Goal: Information Seeking & Learning: Learn about a topic

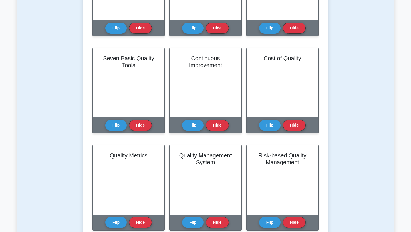
scroll to position [185, 0]
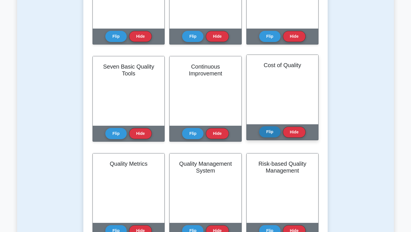
click at [272, 135] on button "Flip" at bounding box center [269, 131] width 21 height 11
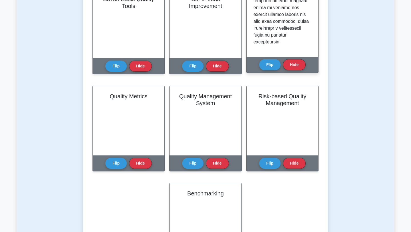
scroll to position [259, 0]
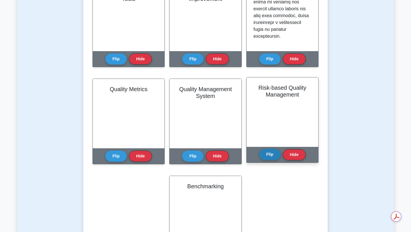
click at [270, 159] on button "Flip" at bounding box center [269, 154] width 21 height 11
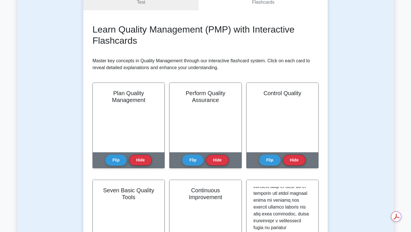
scroll to position [0, 0]
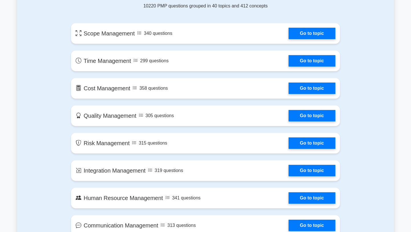
scroll to position [315, 0]
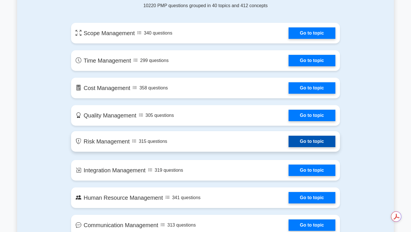
click at [288, 143] on link "Go to topic" at bounding box center [311, 141] width 47 height 11
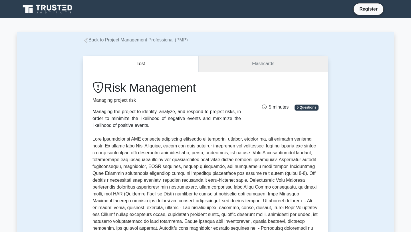
click at [260, 60] on link "Flashcards" at bounding box center [263, 64] width 129 height 16
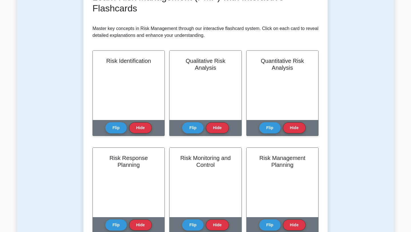
scroll to position [84, 0]
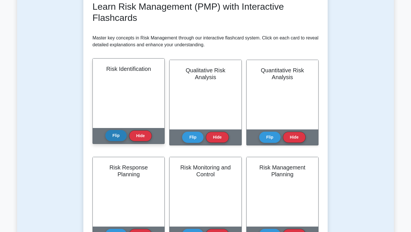
click at [117, 135] on button "Flip" at bounding box center [115, 135] width 21 height 11
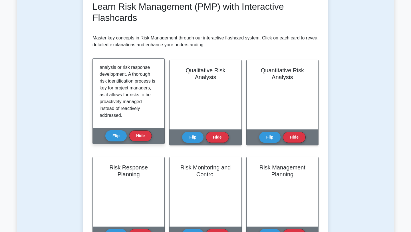
scroll to position [120, 0]
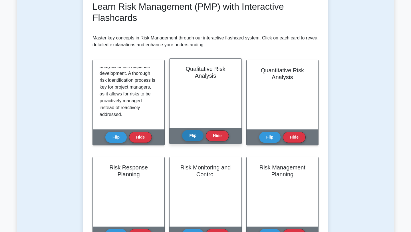
click at [195, 136] on button "Flip" at bounding box center [192, 135] width 21 height 11
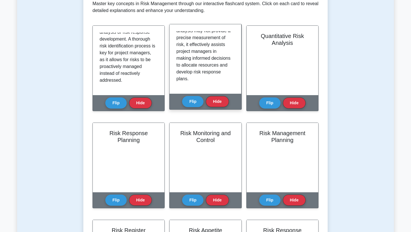
scroll to position [154, 0]
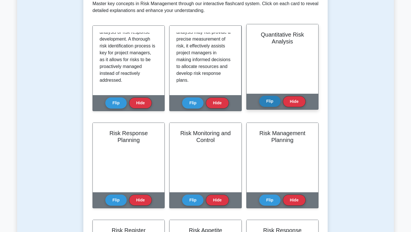
click at [272, 101] on button "Flip" at bounding box center [269, 101] width 21 height 11
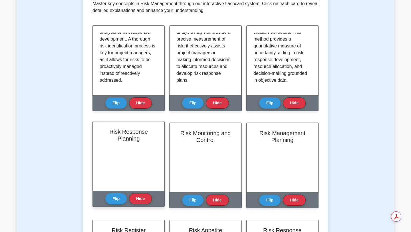
scroll to position [22, 0]
click at [118, 197] on button "Flip" at bounding box center [115, 198] width 21 height 11
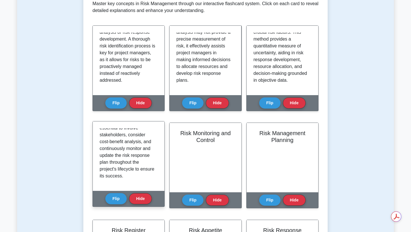
scroll to position [141, 0]
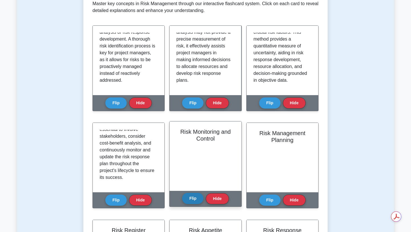
click at [194, 197] on button "Flip" at bounding box center [192, 198] width 21 height 11
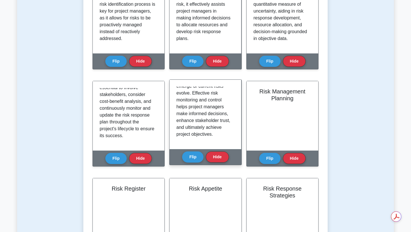
scroll to position [161, 0]
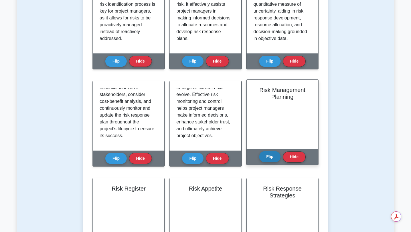
click at [268, 153] on button "Flip" at bounding box center [269, 156] width 21 height 11
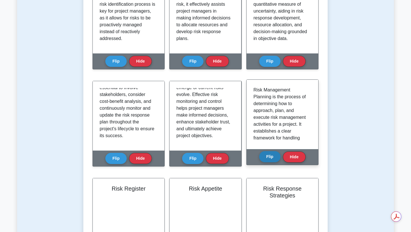
click at [261, 155] on button "Flip" at bounding box center [269, 156] width 21 height 11
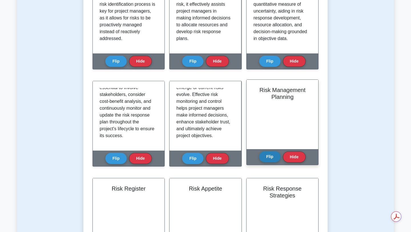
click at [271, 156] on button "Flip" at bounding box center [269, 156] width 21 height 11
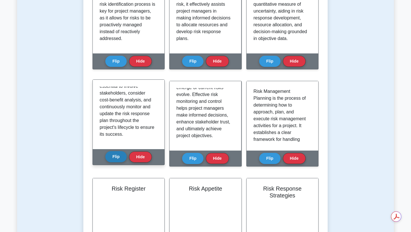
click at [114, 157] on button "Flip" at bounding box center [115, 156] width 21 height 11
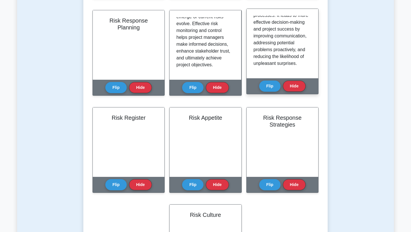
scroll to position [23, 0]
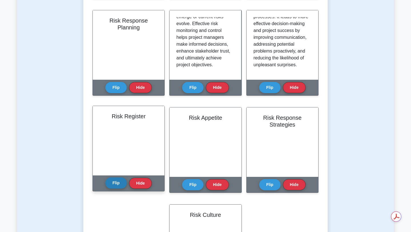
click at [116, 185] on button "Flip" at bounding box center [115, 182] width 21 height 11
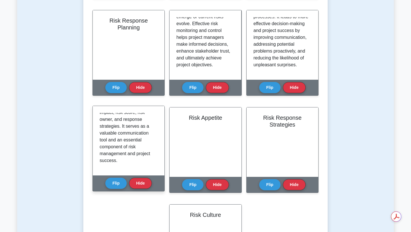
scroll to position [154, 0]
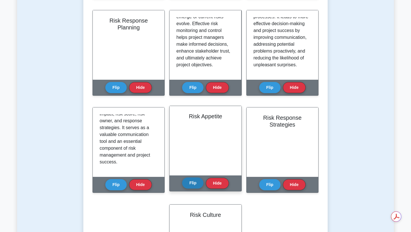
click at [196, 185] on button "Flip" at bounding box center [192, 182] width 21 height 11
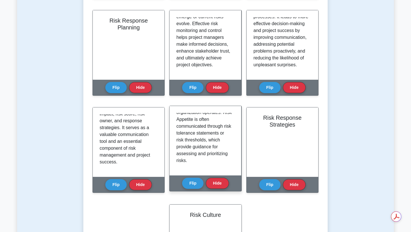
scroll to position [161, 0]
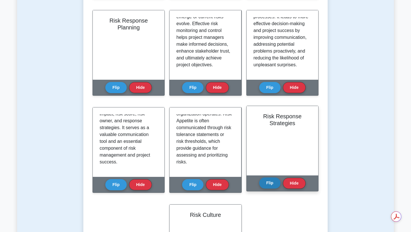
click at [265, 179] on button "Flip" at bounding box center [269, 182] width 21 height 11
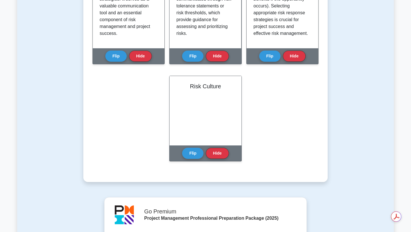
scroll to position [361, 0]
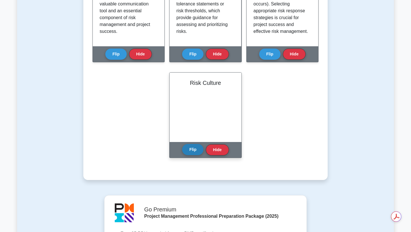
click at [188, 149] on button "Flip" at bounding box center [192, 149] width 21 height 11
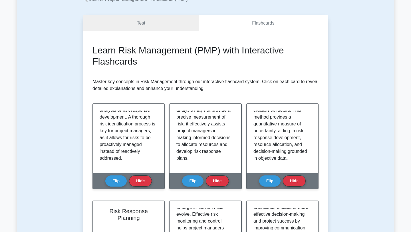
scroll to position [40, 0]
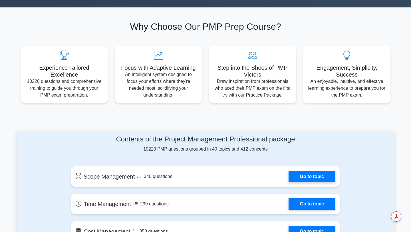
scroll to position [171, 0]
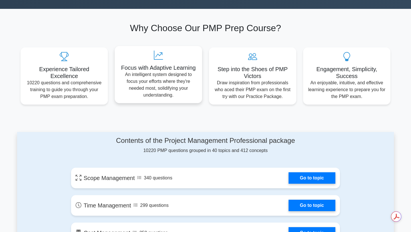
click at [161, 91] on p "An intelligent system designed to focus your efforts where they're needed most,…" at bounding box center [158, 84] width 78 height 27
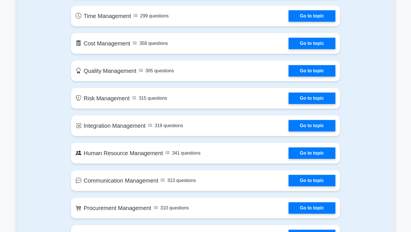
scroll to position [367, 0]
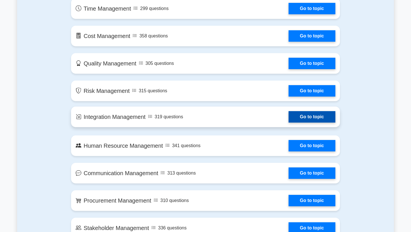
click at [288, 122] on link "Go to topic" at bounding box center [311, 116] width 47 height 11
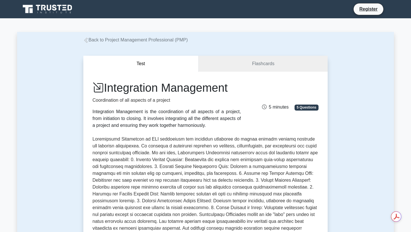
click at [231, 77] on div "Integration Management Coordination of all aspects of a project Integration Man…" at bounding box center [205, 213] width 244 height 282
click at [225, 67] on link "Flashcards" at bounding box center [263, 64] width 129 height 16
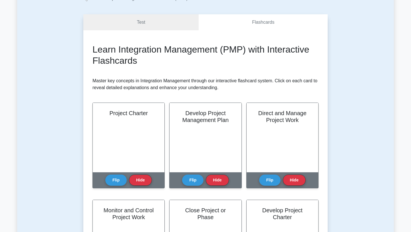
scroll to position [42, 0]
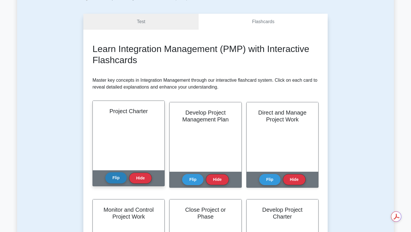
click at [121, 175] on button "Flip" at bounding box center [115, 177] width 21 height 11
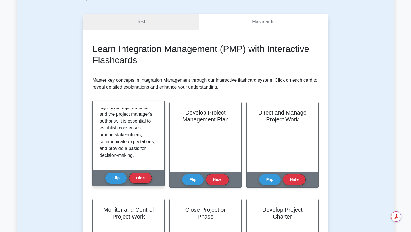
scroll to position [113, 0]
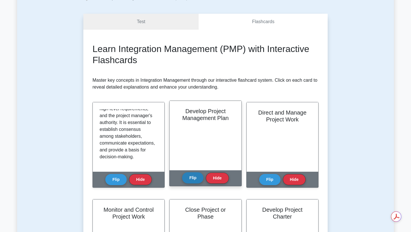
click at [196, 181] on button "Flip" at bounding box center [192, 177] width 21 height 11
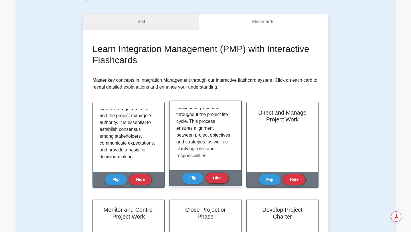
scroll to position [127, 0]
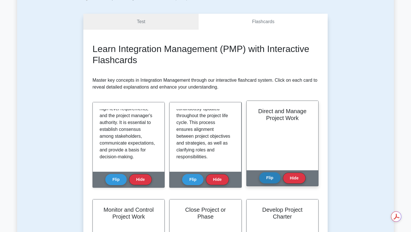
click at [271, 175] on button "Flip" at bounding box center [269, 177] width 21 height 11
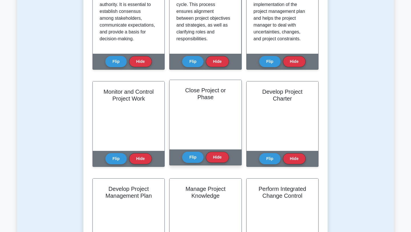
scroll to position [159, 0]
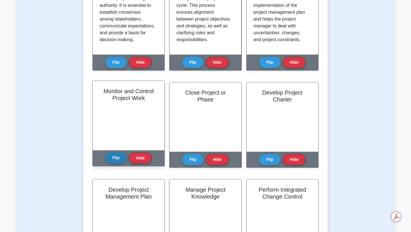
click at [113, 159] on button "Flip" at bounding box center [115, 157] width 21 height 11
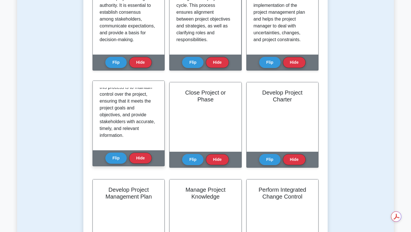
scroll to position [113, 0]
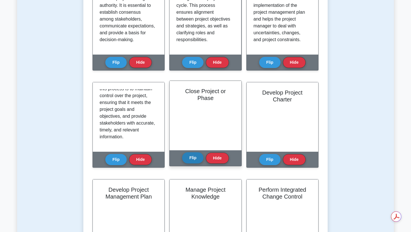
click at [190, 161] on button "Flip" at bounding box center [192, 157] width 21 height 11
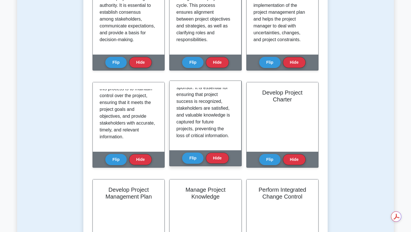
scroll to position [106, 0]
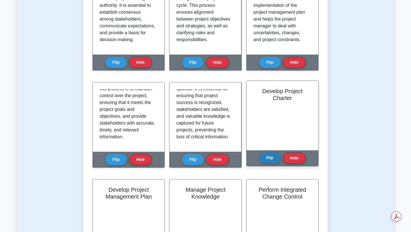
click at [266, 158] on button "Flip" at bounding box center [269, 157] width 21 height 11
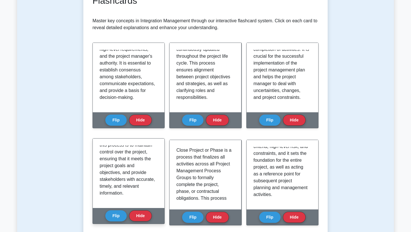
scroll to position [96, 0]
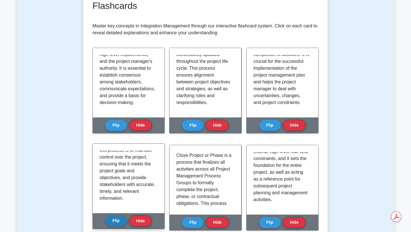
click at [117, 223] on button "Flip" at bounding box center [115, 220] width 21 height 11
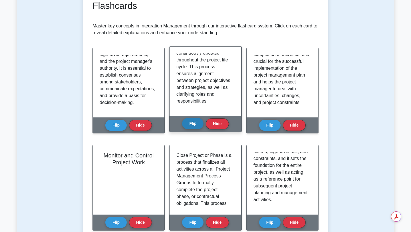
click at [195, 124] on button "Flip" at bounding box center [192, 123] width 21 height 11
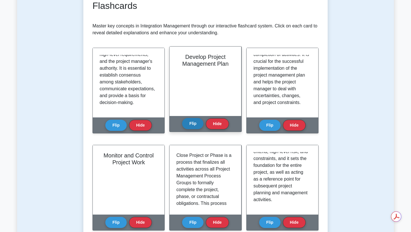
click at [198, 122] on button "Flip" at bounding box center [192, 123] width 21 height 11
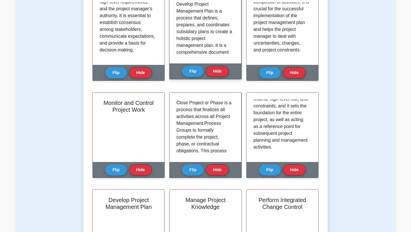
scroll to position [214, 0]
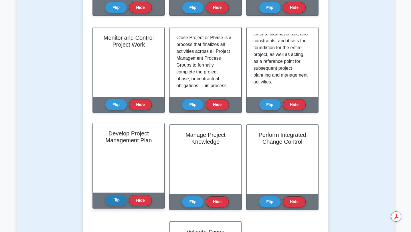
click at [118, 204] on button "Flip" at bounding box center [115, 199] width 21 height 11
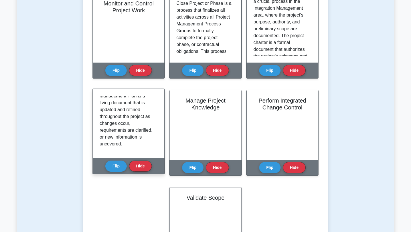
scroll to position [148, 0]
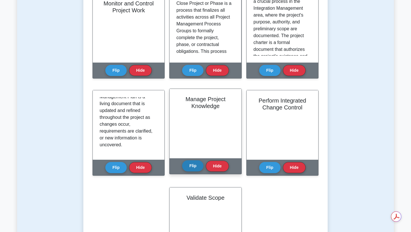
click at [197, 166] on button "Flip" at bounding box center [192, 165] width 21 height 11
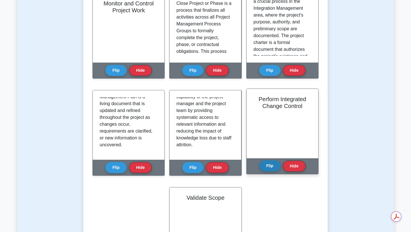
click at [270, 169] on button "Flip" at bounding box center [269, 165] width 21 height 11
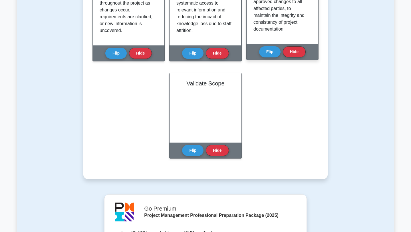
scroll to position [362, 0]
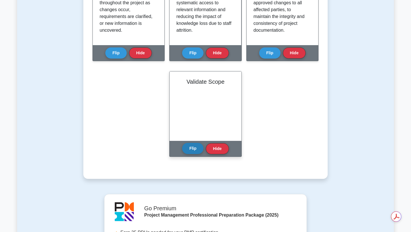
click at [193, 145] on button "Flip" at bounding box center [192, 148] width 21 height 11
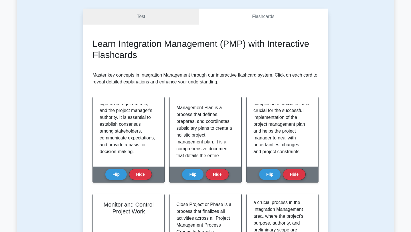
scroll to position [0, 0]
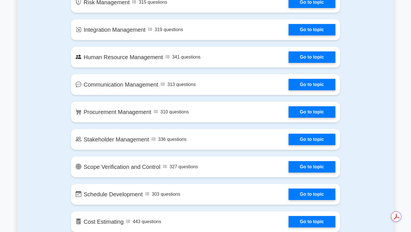
scroll to position [451, 0]
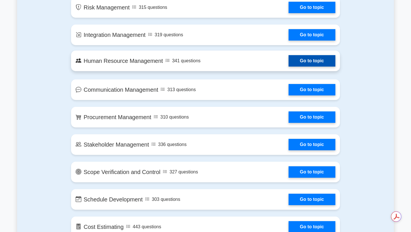
click at [288, 66] on link "Go to topic" at bounding box center [311, 60] width 47 height 11
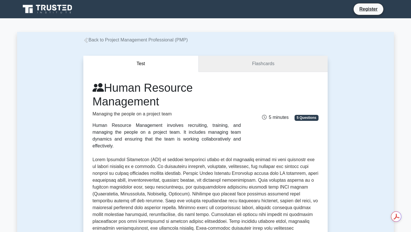
click at [225, 65] on link "Flashcards" at bounding box center [263, 64] width 129 height 16
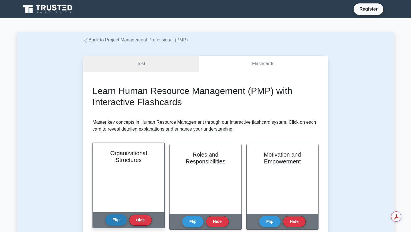
click at [119, 219] on button "Flip" at bounding box center [115, 219] width 21 height 11
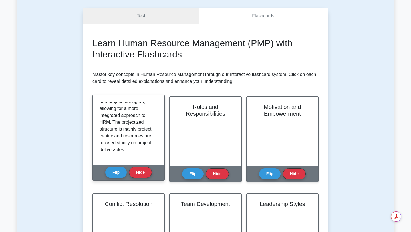
scroll to position [195, 0]
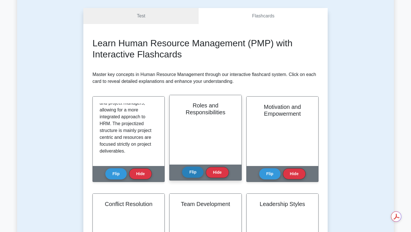
click at [196, 173] on button "Flip" at bounding box center [192, 171] width 21 height 11
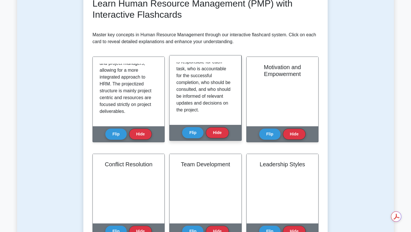
scroll to position [89, 0]
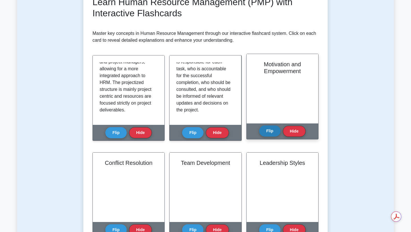
click at [275, 130] on button "Flip" at bounding box center [269, 130] width 21 height 11
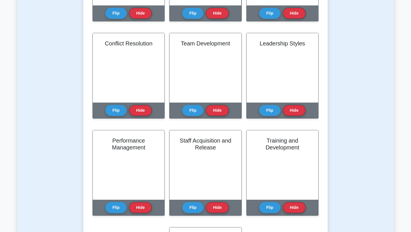
scroll to position [209, 0]
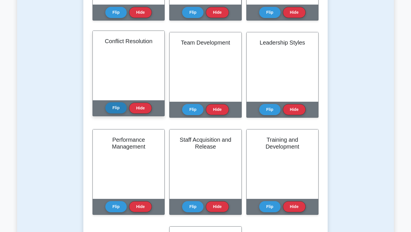
click at [117, 110] on button "Flip" at bounding box center [115, 107] width 21 height 11
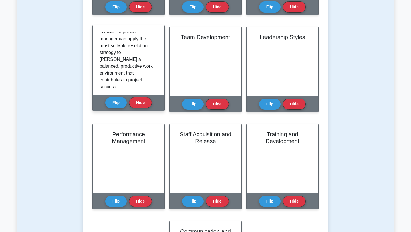
scroll to position [215, 0]
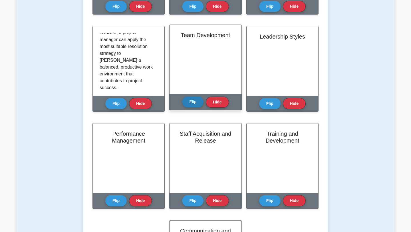
click at [192, 103] on button "Flip" at bounding box center [192, 101] width 21 height 11
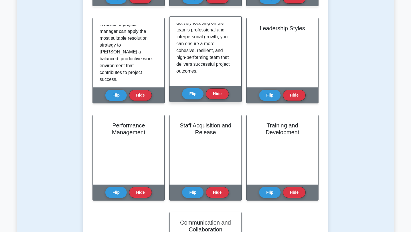
scroll to position [223, 0]
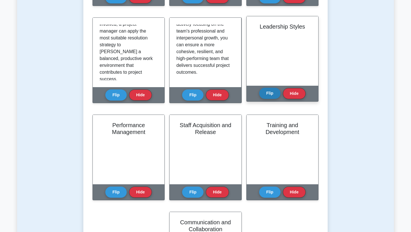
click at [269, 93] on button "Flip" at bounding box center [269, 93] width 21 height 11
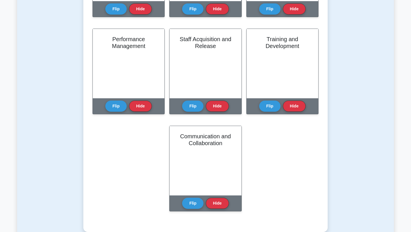
scroll to position [310, 0]
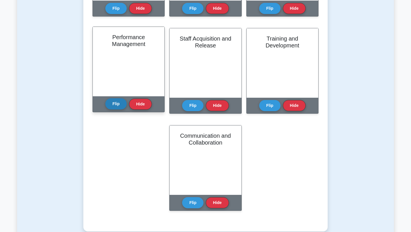
click at [113, 107] on button "Flip" at bounding box center [115, 103] width 21 height 11
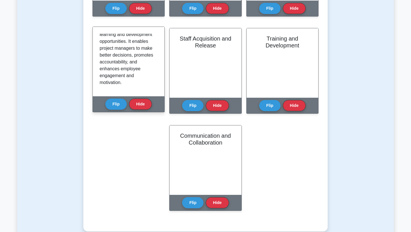
scroll to position [175, 0]
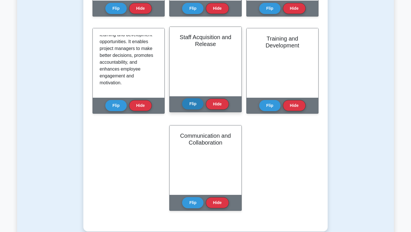
click at [191, 105] on button "Flip" at bounding box center [192, 103] width 21 height 11
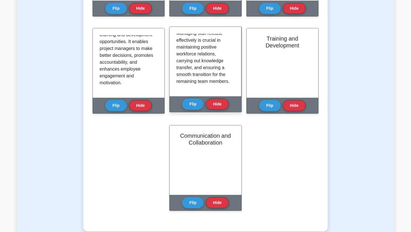
scroll to position [161, 0]
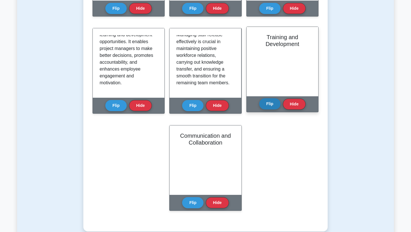
click at [274, 102] on button "Flip" at bounding box center [269, 103] width 21 height 11
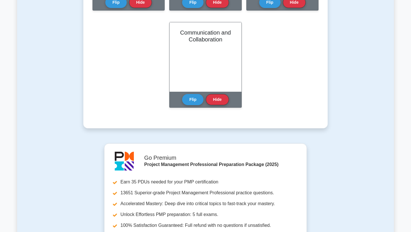
scroll to position [415, 0]
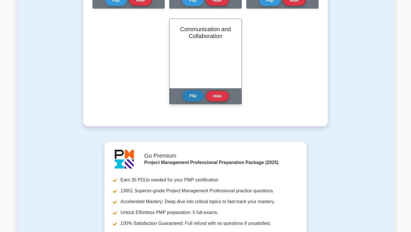
click at [193, 96] on button "Flip" at bounding box center [192, 95] width 21 height 11
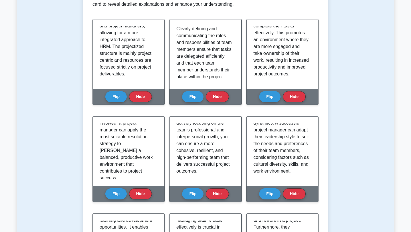
scroll to position [0, 0]
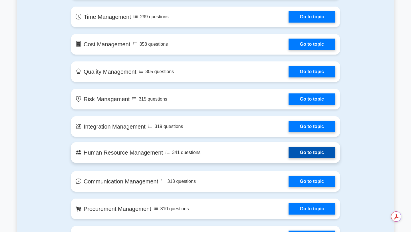
scroll to position [364, 0]
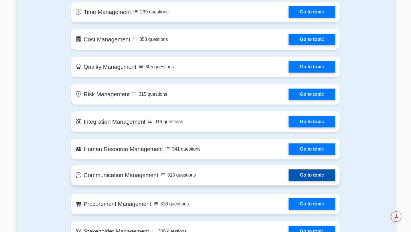
click at [288, 178] on link "Go to topic" at bounding box center [311, 174] width 47 height 11
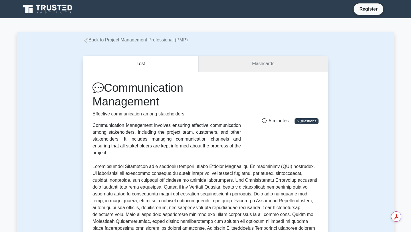
click at [239, 63] on link "Flashcards" at bounding box center [263, 64] width 129 height 16
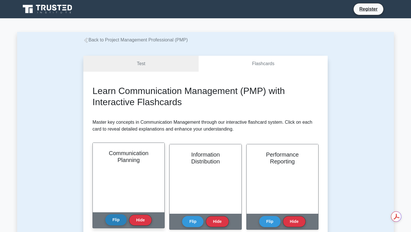
click at [116, 223] on button "Flip" at bounding box center [115, 219] width 21 height 11
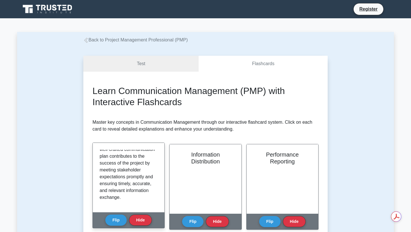
scroll to position [175, 0]
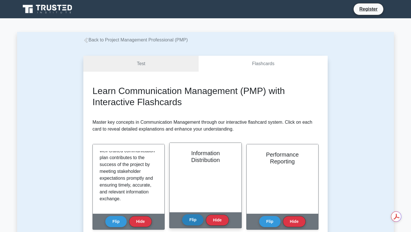
click at [188, 222] on button "Flip" at bounding box center [192, 219] width 21 height 11
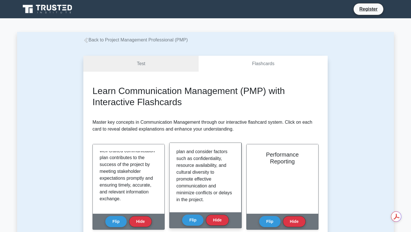
scroll to position [148, 0]
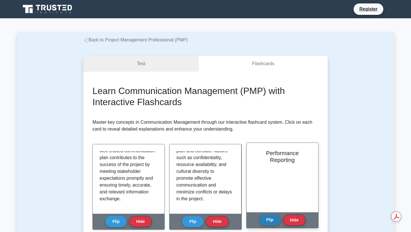
click at [272, 221] on button "Flip" at bounding box center [269, 219] width 21 height 11
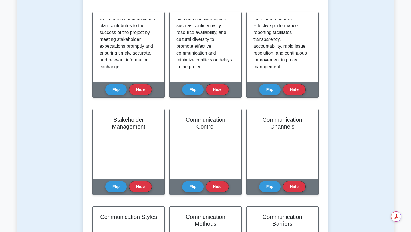
scroll to position [131, 0]
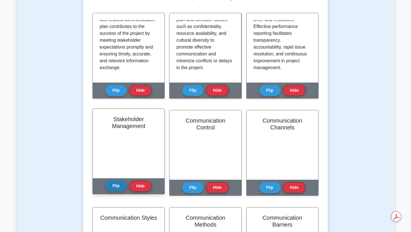
click at [113, 187] on button "Flip" at bounding box center [115, 185] width 21 height 11
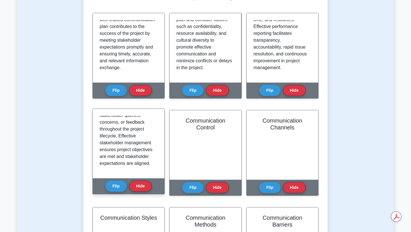
scroll to position [202, 0]
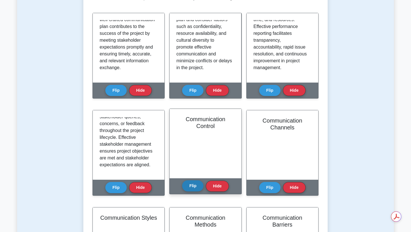
click at [193, 184] on button "Flip" at bounding box center [192, 185] width 21 height 11
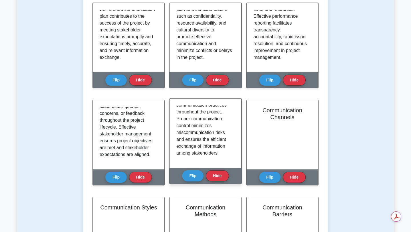
scroll to position [142, 0]
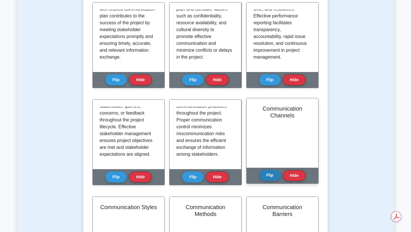
click at [270, 175] on button "Flip" at bounding box center [269, 174] width 21 height 11
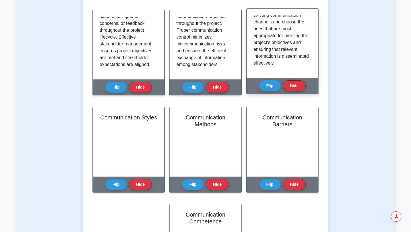
scroll to position [232, 0]
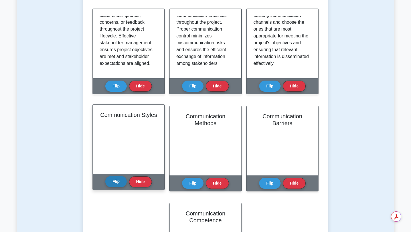
click at [122, 182] on button "Flip" at bounding box center [115, 181] width 21 height 11
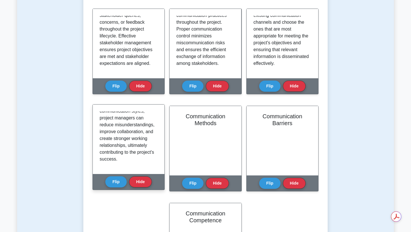
scroll to position [202, 0]
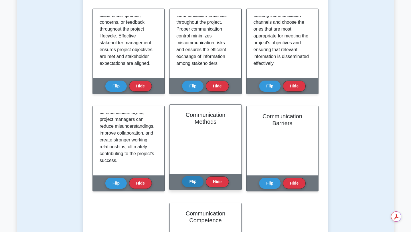
click at [192, 179] on button "Flip" at bounding box center [192, 181] width 21 height 11
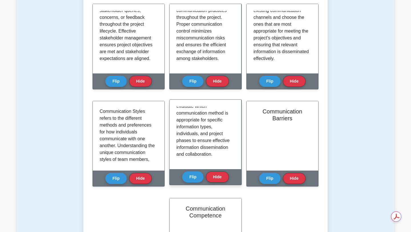
scroll to position [239, 0]
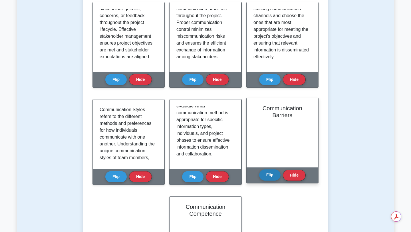
click at [268, 178] on button "Flip" at bounding box center [269, 174] width 21 height 11
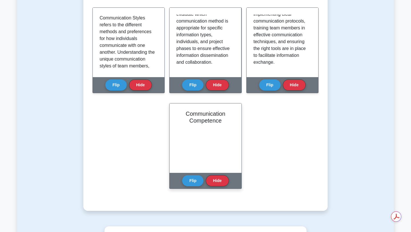
scroll to position [332, 0]
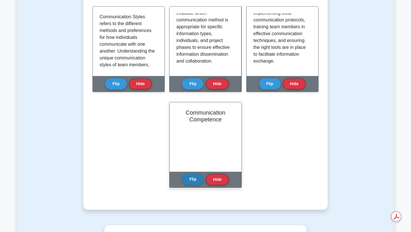
click at [196, 181] on button "Flip" at bounding box center [192, 178] width 21 height 11
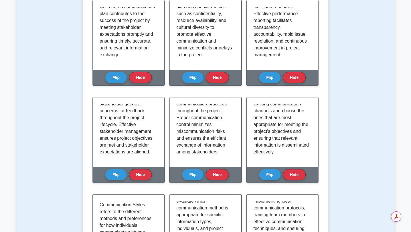
scroll to position [0, 0]
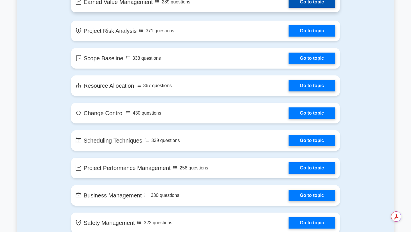
scroll to position [843, 0]
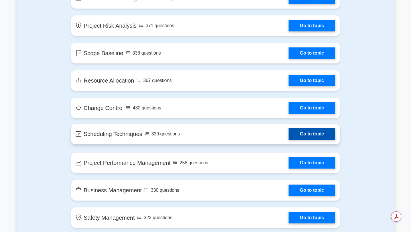
click at [288, 138] on link "Go to topic" at bounding box center [311, 133] width 47 height 11
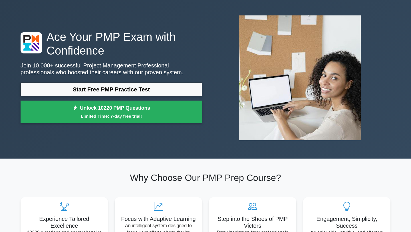
scroll to position [21, 0]
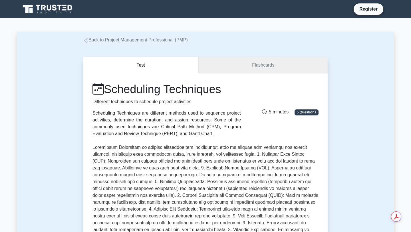
click at [258, 60] on link "Flashcards" at bounding box center [263, 65] width 129 height 16
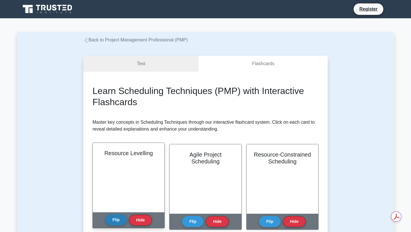
click at [114, 222] on button "Flip" at bounding box center [115, 219] width 21 height 11
